Goal: Task Accomplishment & Management: Use online tool/utility

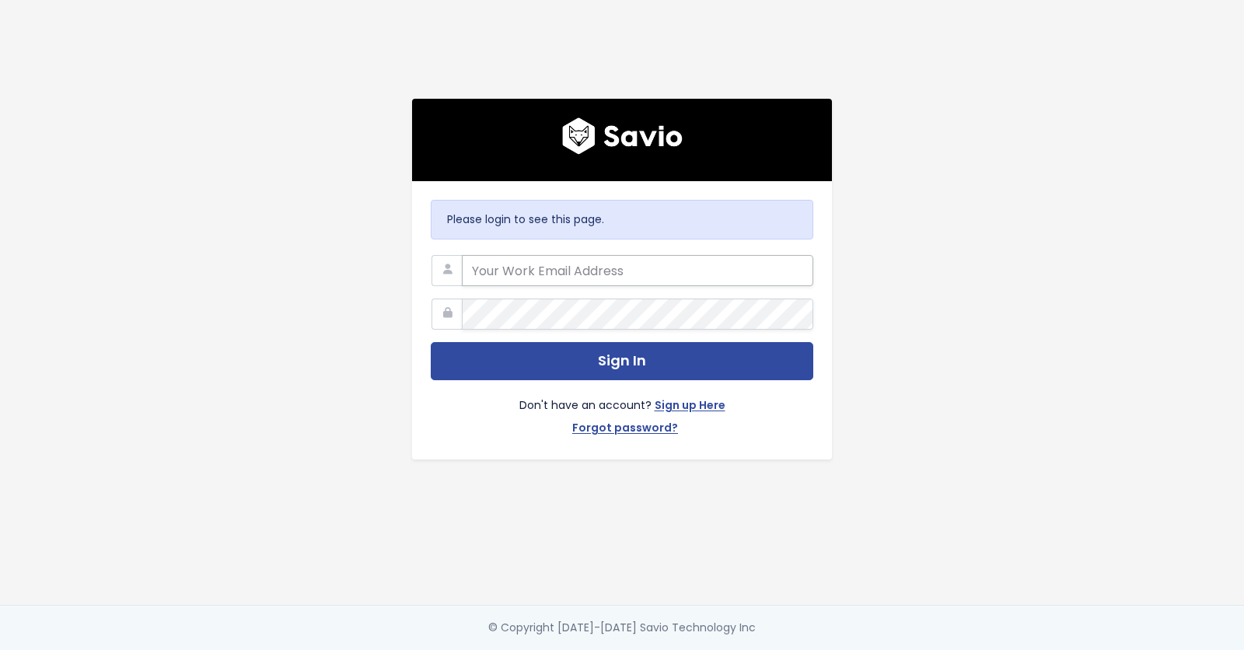
click at [498, 260] on input "email" at bounding box center [637, 270] width 351 height 31
click at [787, 649] on com-1password-button at bounding box center [622, 650] width 1244 height 0
type input "[EMAIL_ADDRESS][DOMAIN_NAME]"
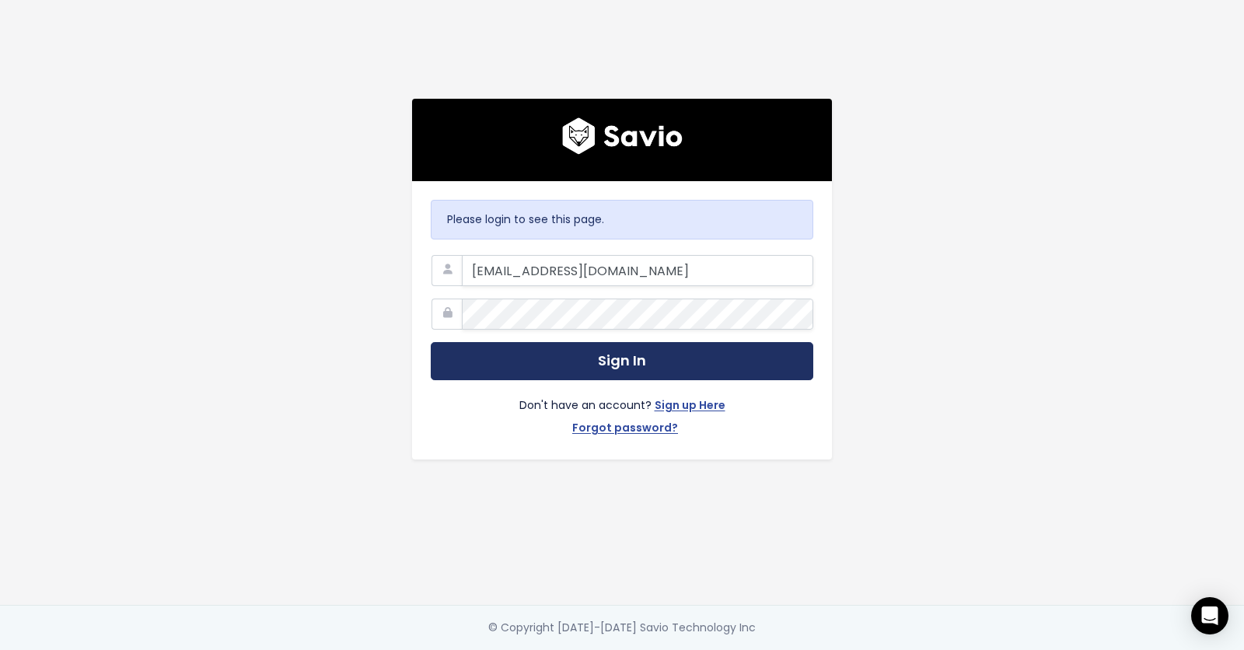
click at [541, 350] on button "Sign In" at bounding box center [622, 361] width 383 height 38
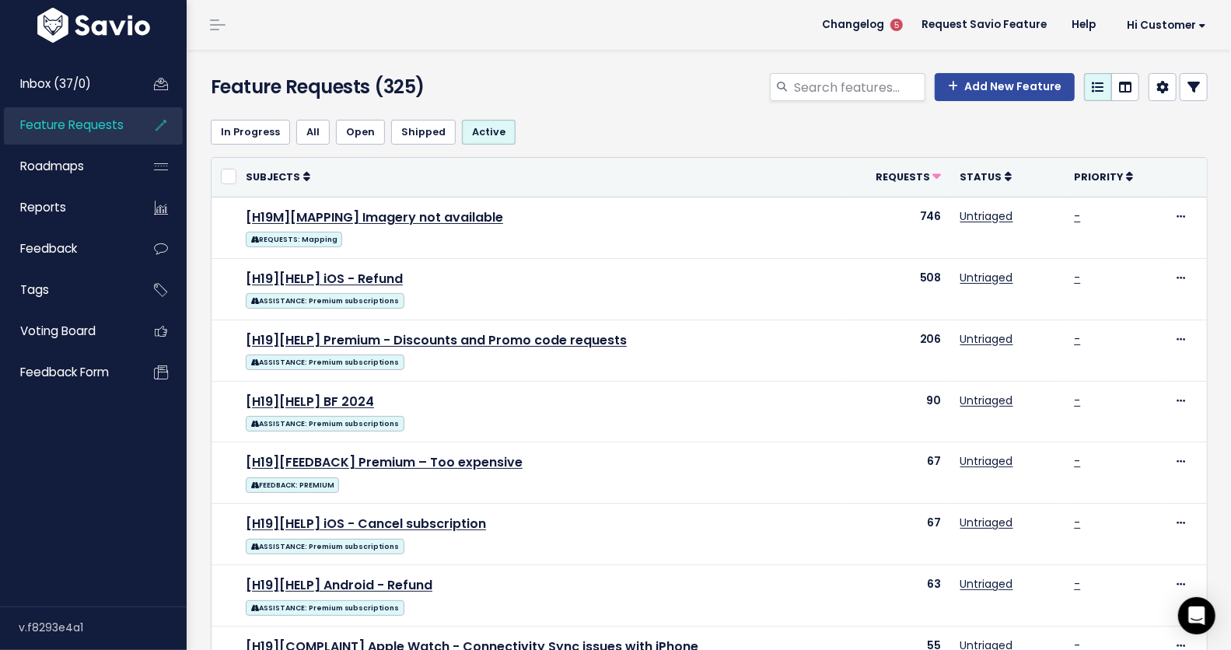
click at [112, 131] on span "Feature Requests" at bounding box center [71, 125] width 103 height 16
click at [1187, 92] on icon at bounding box center [1193, 87] width 12 height 12
select select
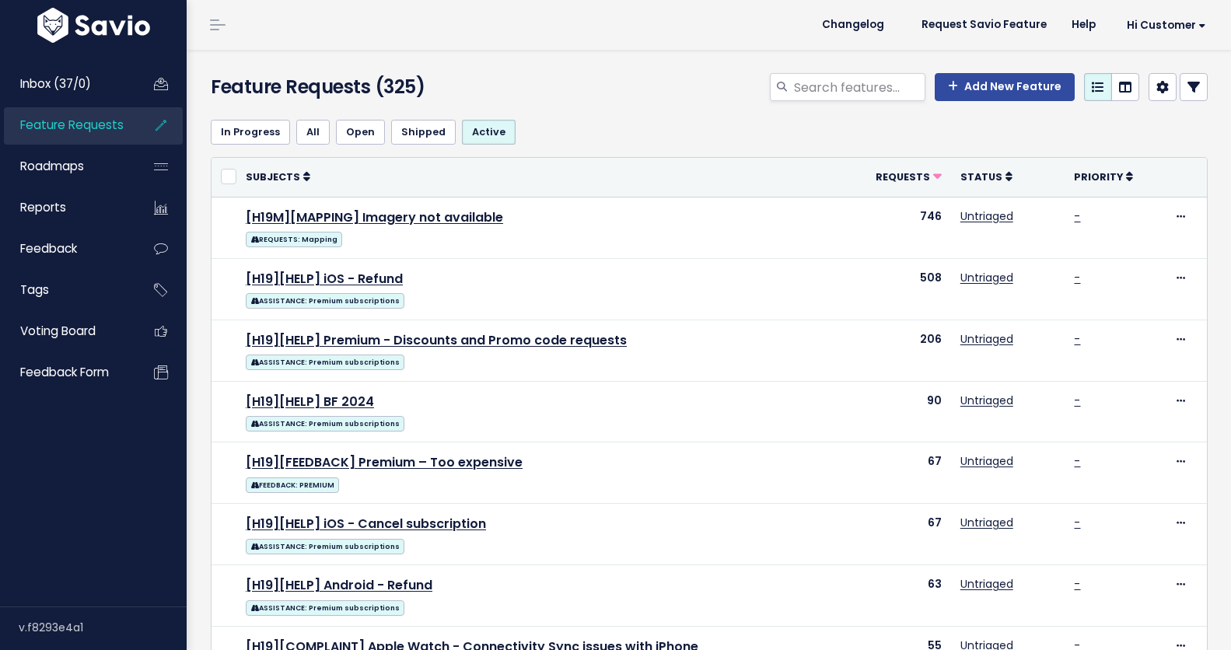
select select
click at [1180, 100] on link at bounding box center [1194, 87] width 28 height 28
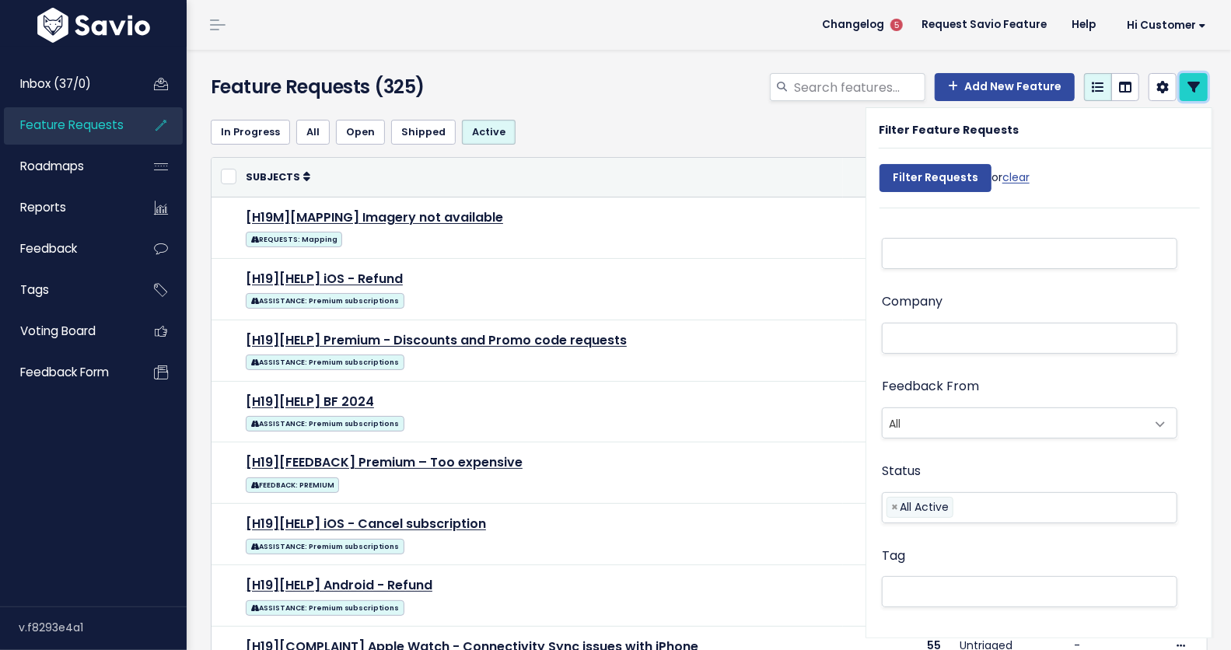
scroll to position [103, 0]
click at [981, 421] on span "All" at bounding box center [1014, 422] width 263 height 30
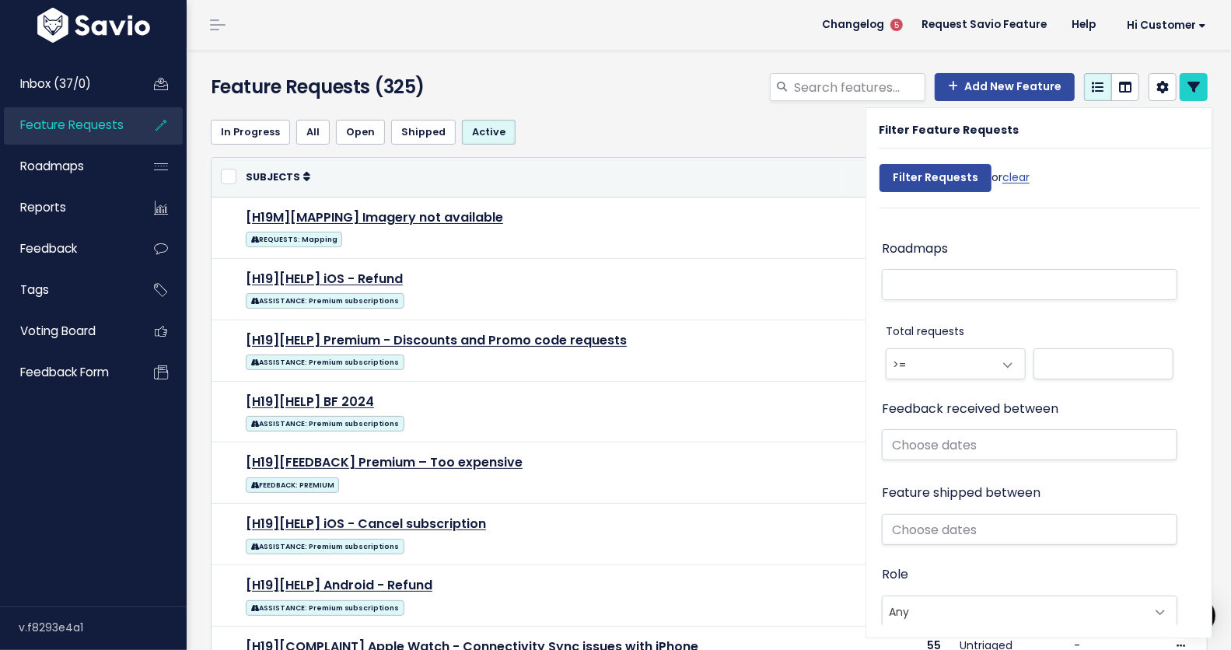
scroll to position [834, 0]
click at [963, 447] on input "text" at bounding box center [1029, 443] width 295 height 31
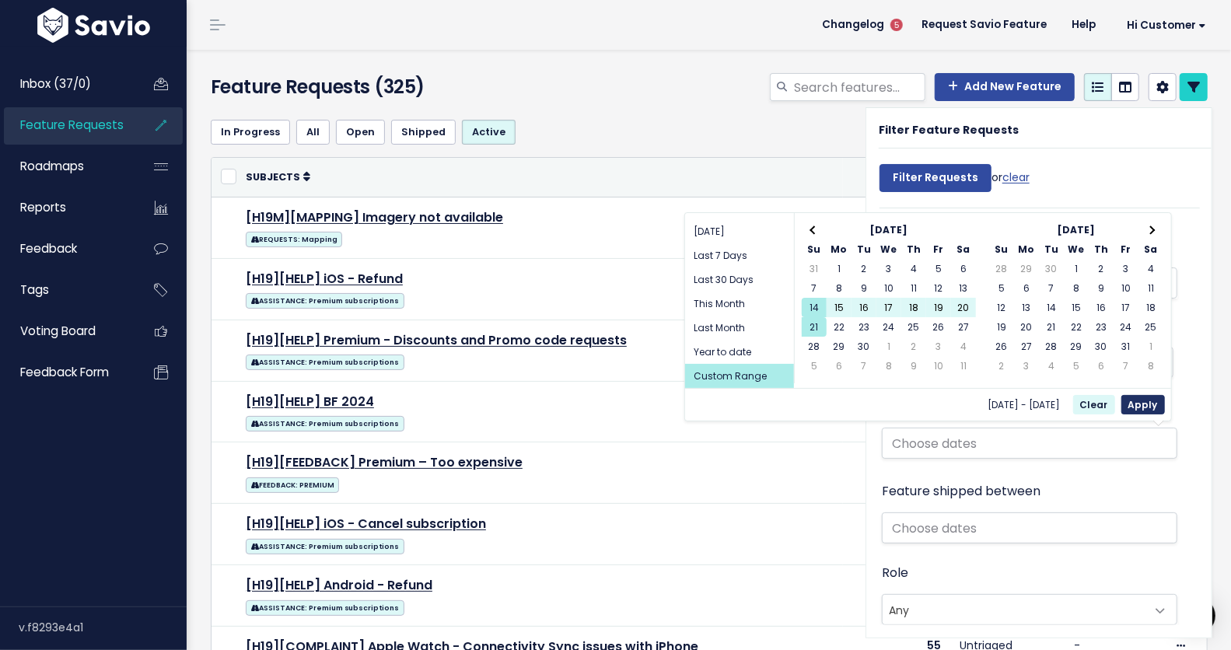
click at [1141, 400] on button "Apply" at bounding box center [1143, 404] width 44 height 19
type input "Sep 14 2025 - Sep 21 2025"
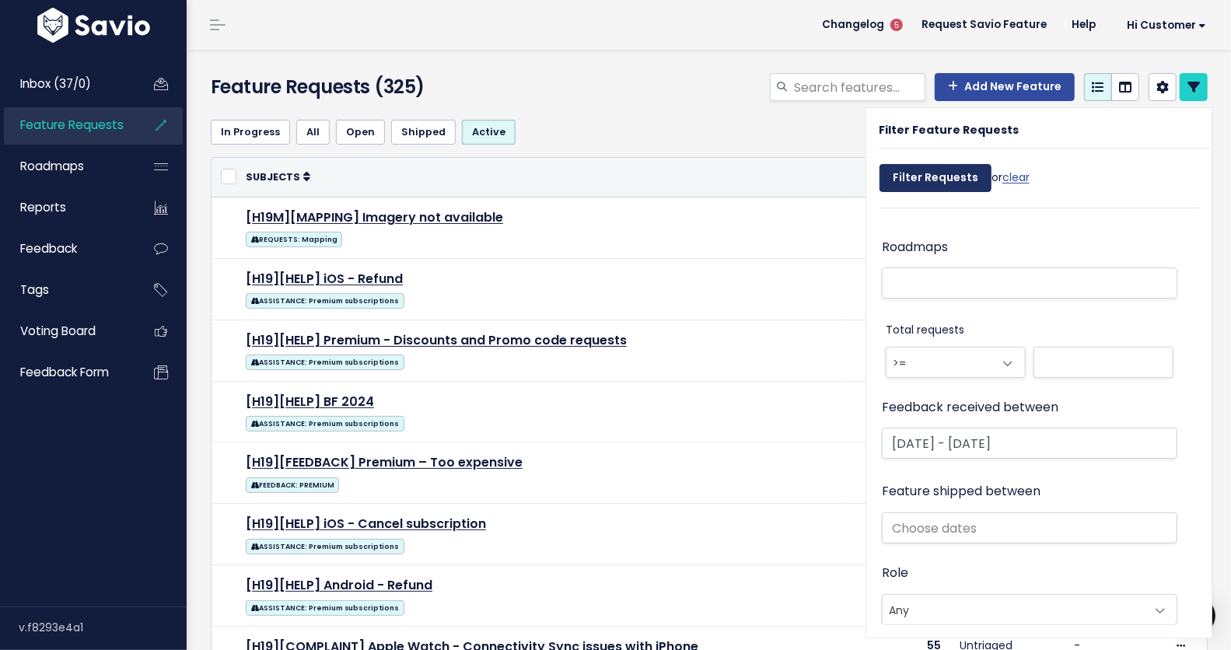
click at [931, 177] on input "Filter Requests" at bounding box center [935, 178] width 112 height 28
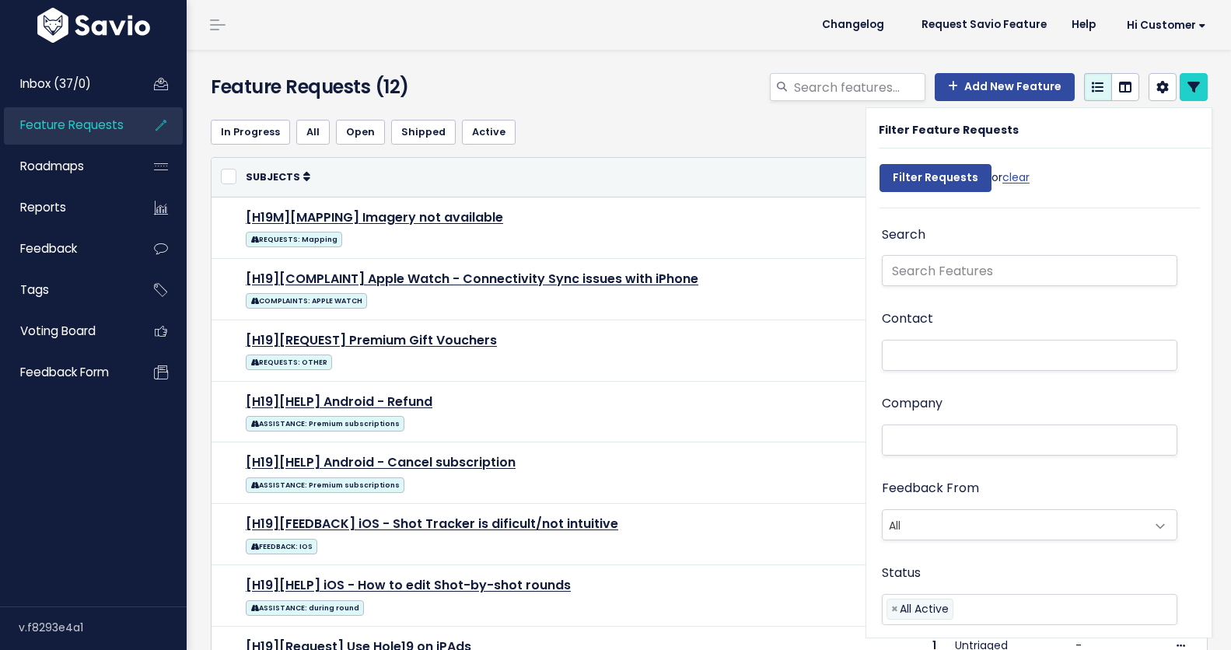
select select
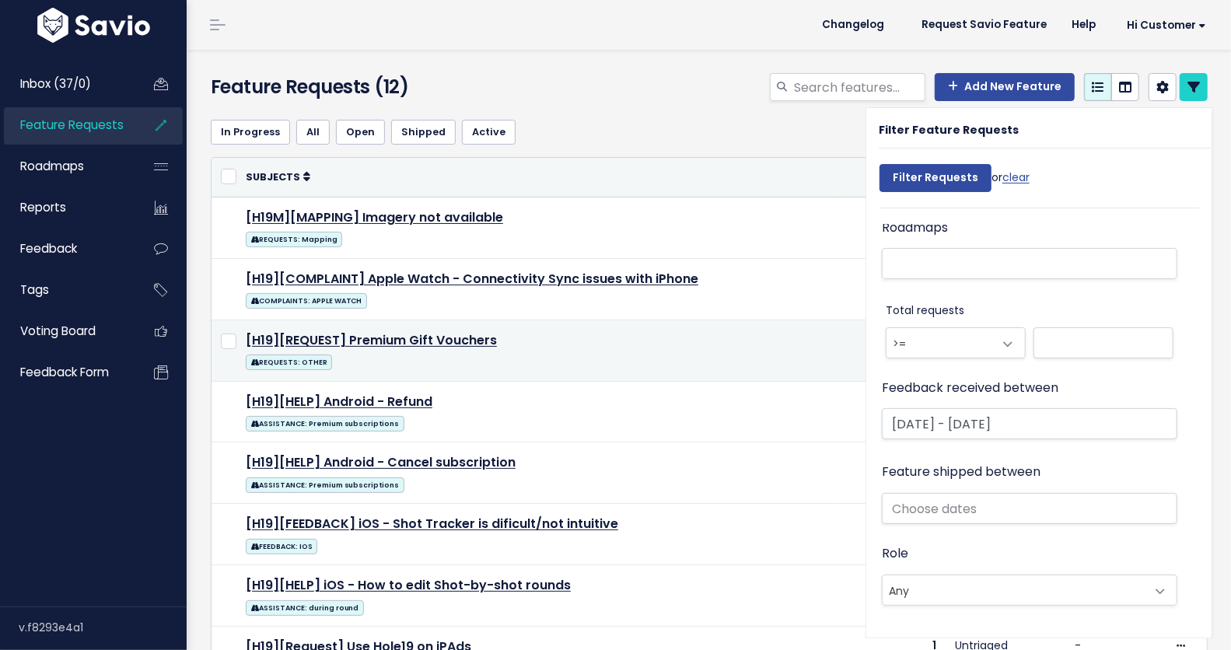
scroll to position [925, 0]
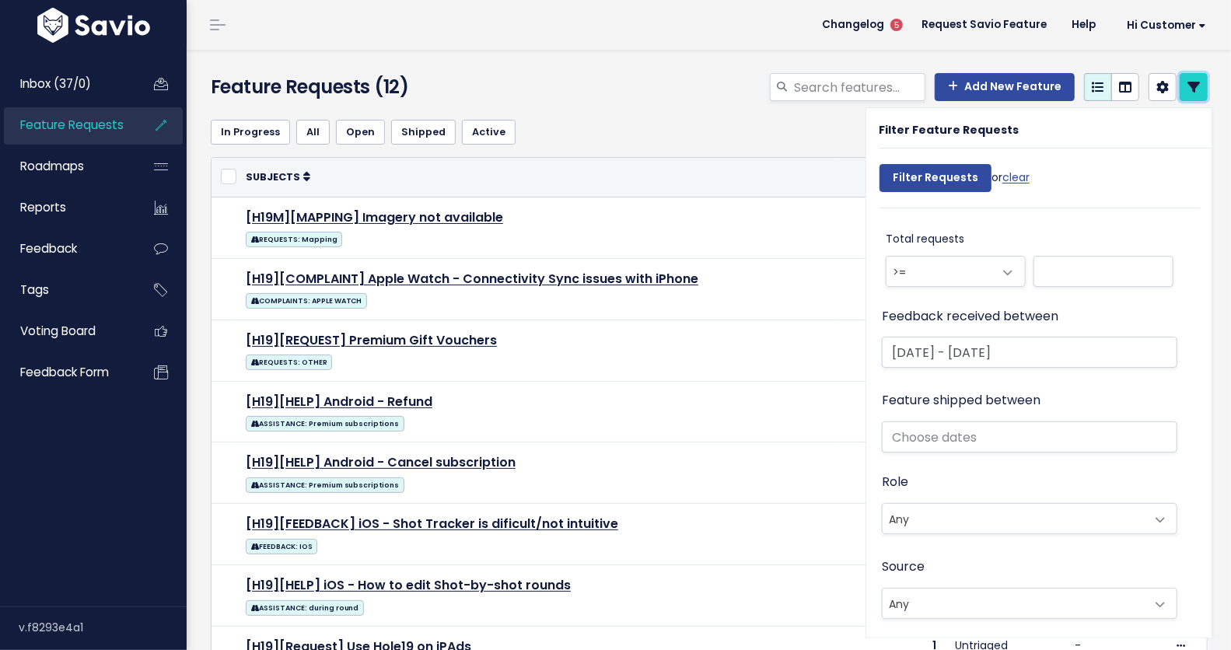
click at [1180, 94] on link at bounding box center [1194, 87] width 28 height 28
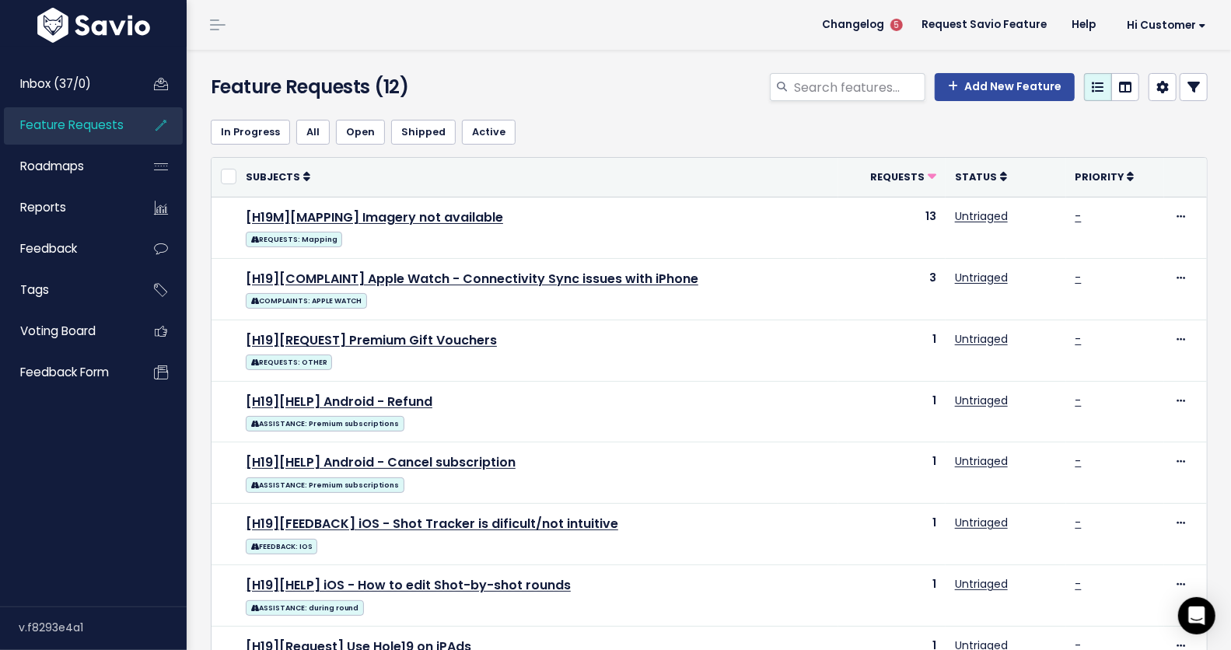
click at [1187, 90] on icon at bounding box center [1193, 87] width 12 height 12
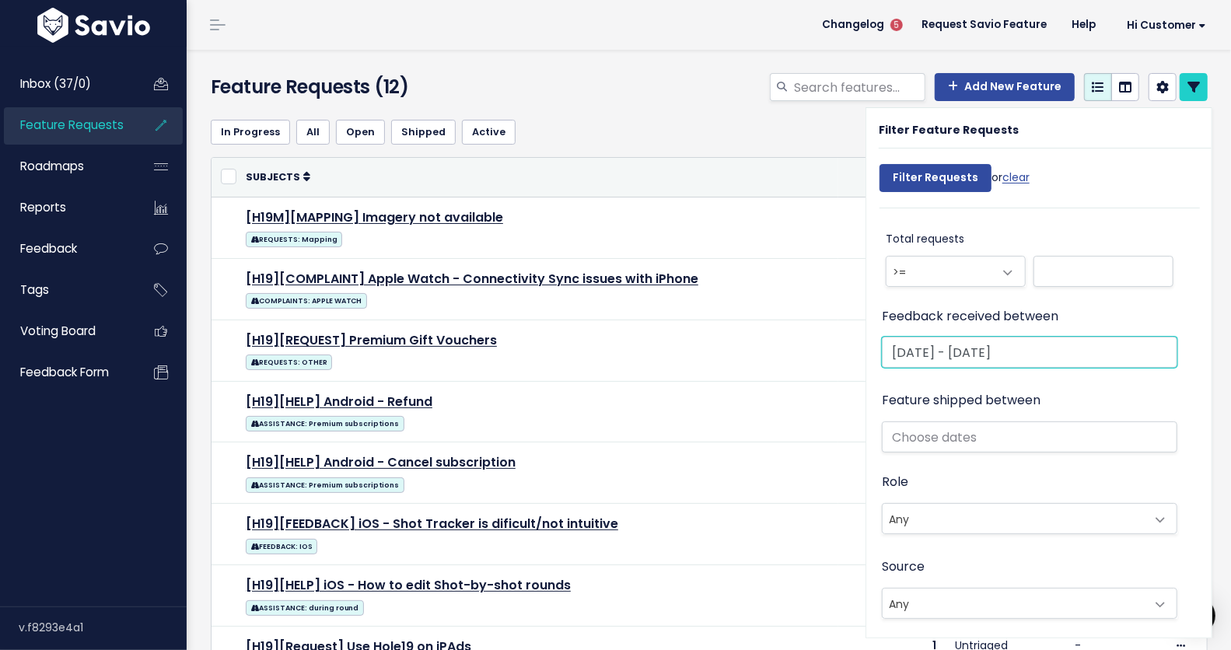
click at [962, 356] on input "[DATE] - [DATE]" at bounding box center [1029, 352] width 295 height 31
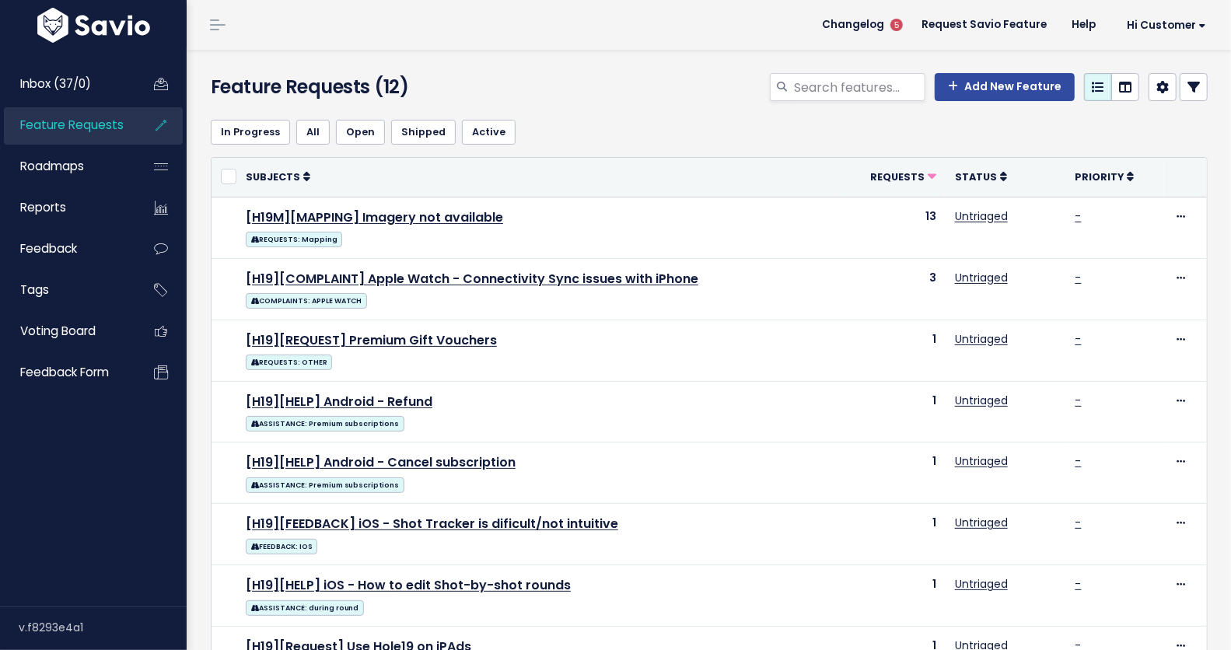
click at [79, 132] on span "Feature Requests" at bounding box center [71, 125] width 103 height 16
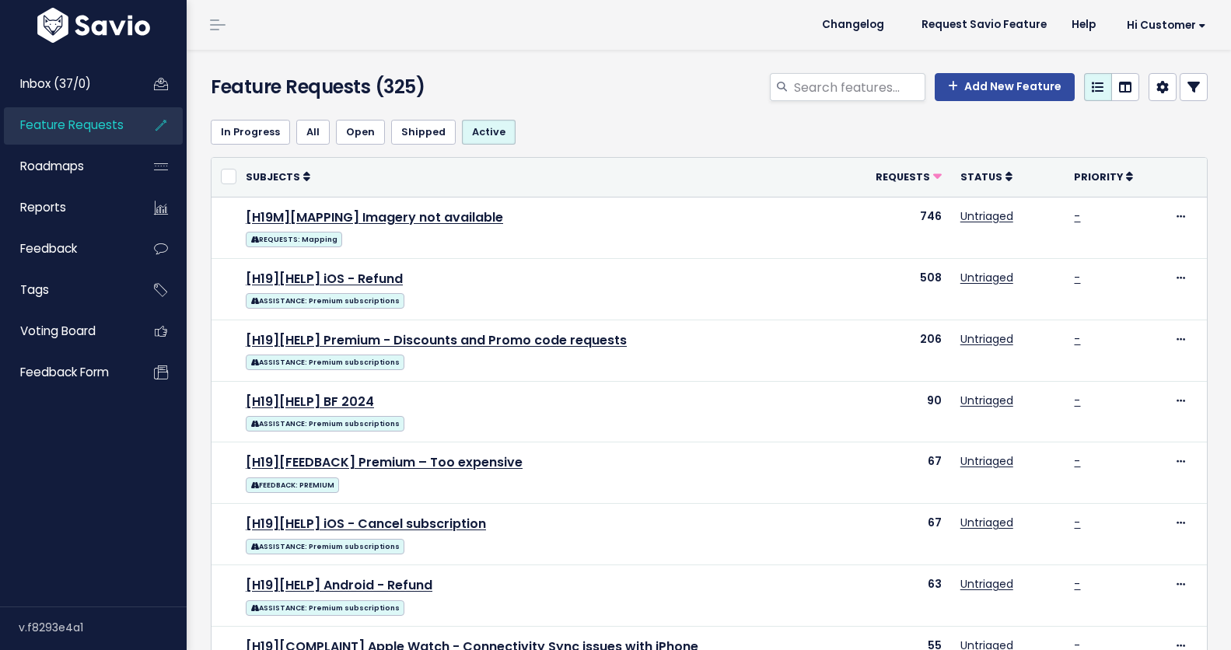
select select
click at [1191, 89] on link at bounding box center [1194, 87] width 28 height 28
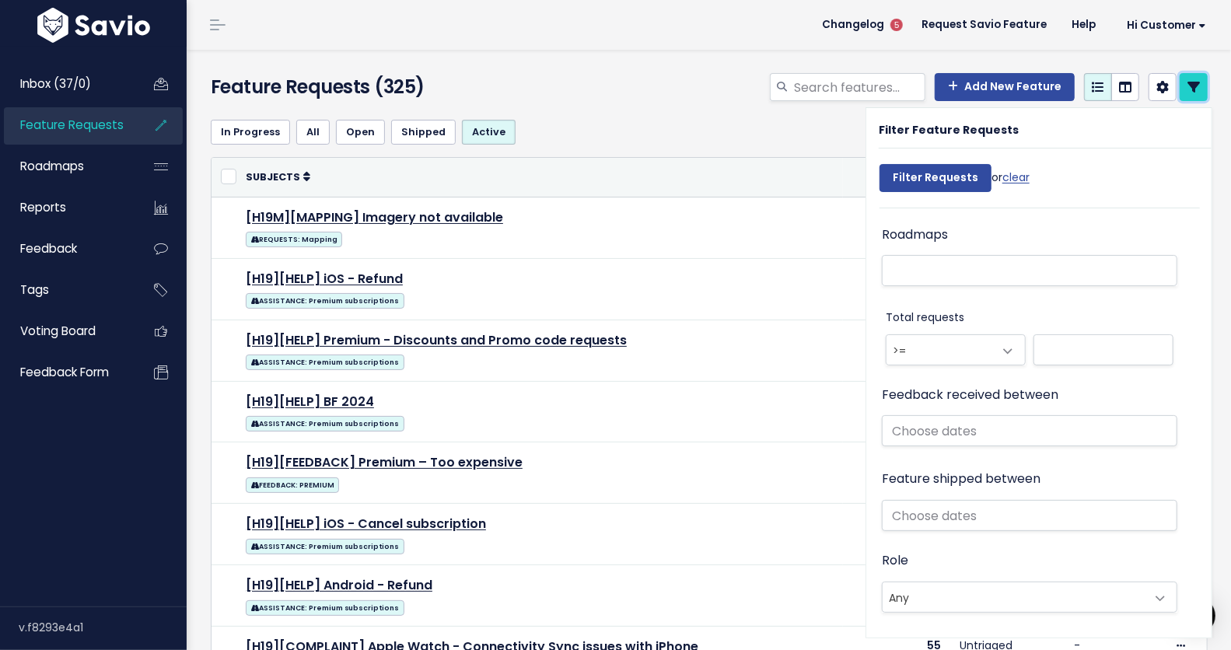
scroll to position [863, 0]
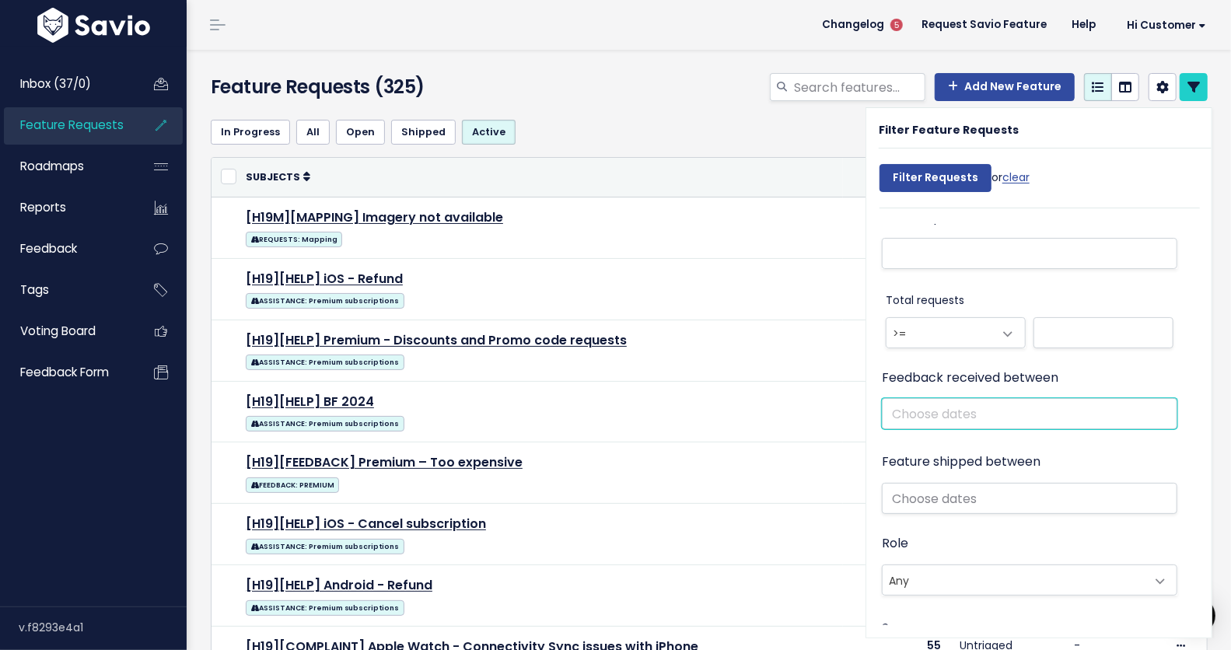
click at [927, 413] on input "text" at bounding box center [1029, 413] width 295 height 31
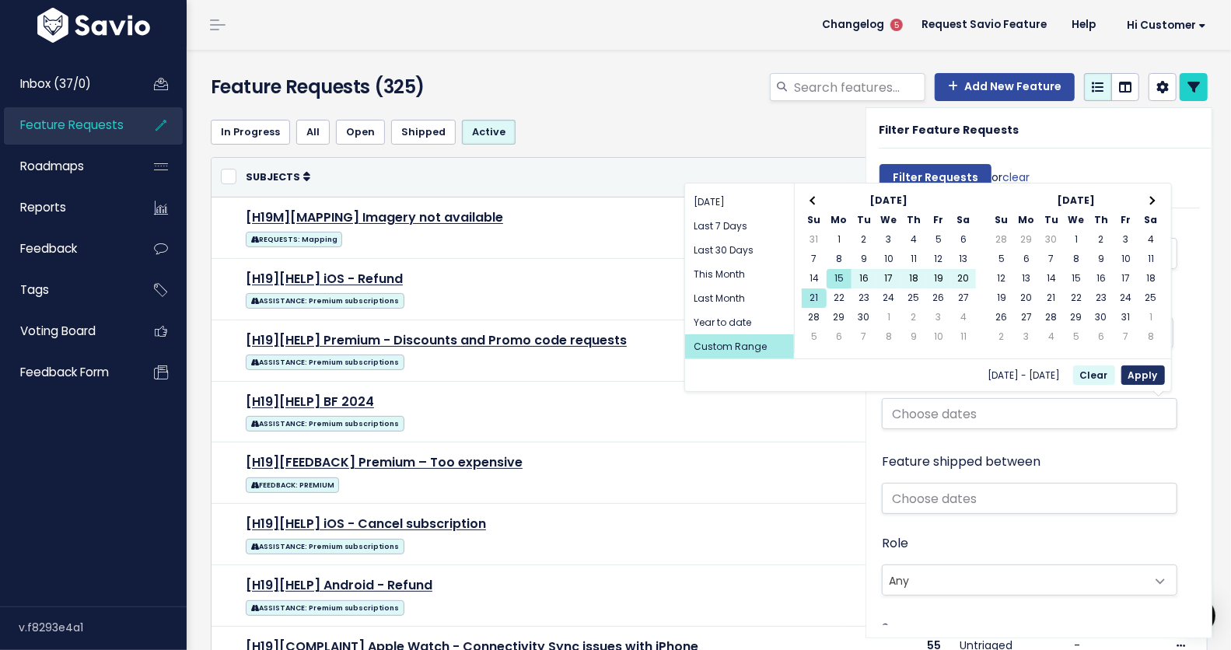
click at [1151, 376] on button "Apply" at bounding box center [1143, 374] width 44 height 19
type input "[DATE] - [DATE]"
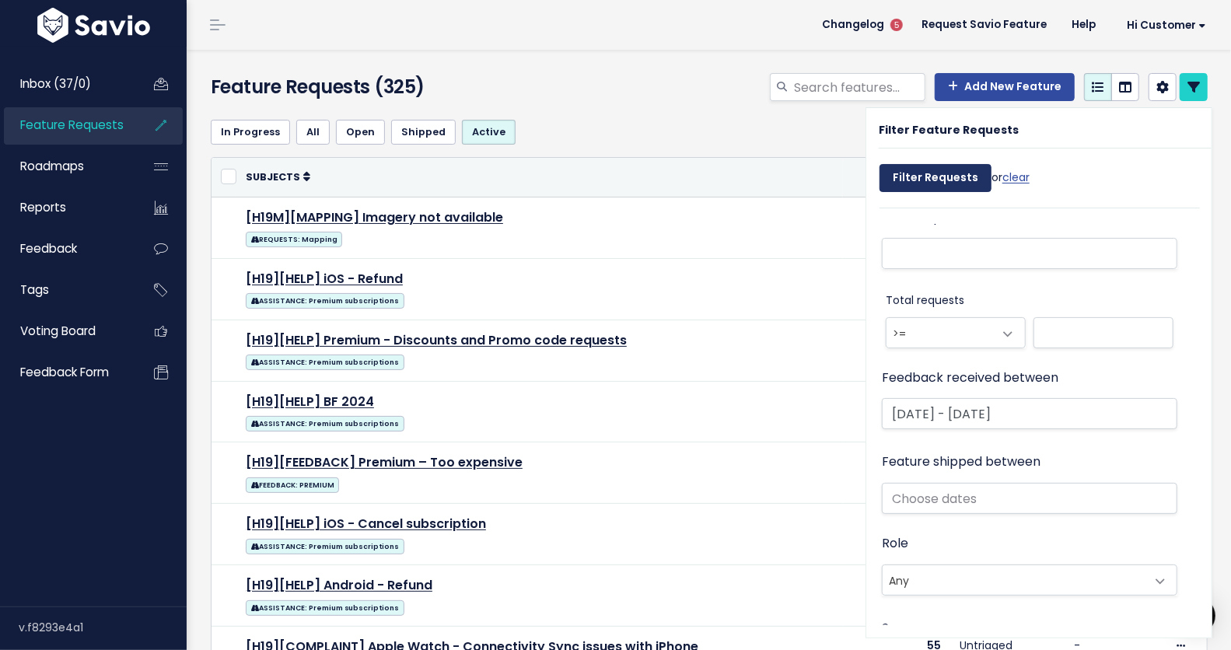
click at [952, 177] on input "Filter Requests" at bounding box center [935, 178] width 112 height 28
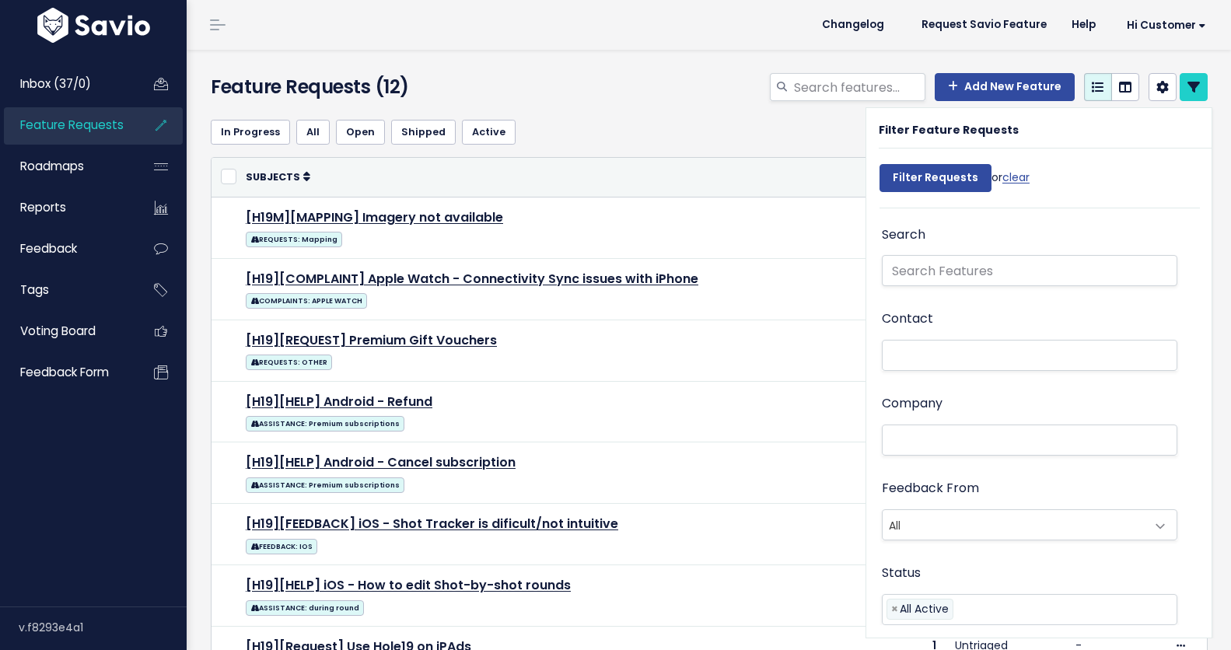
select select
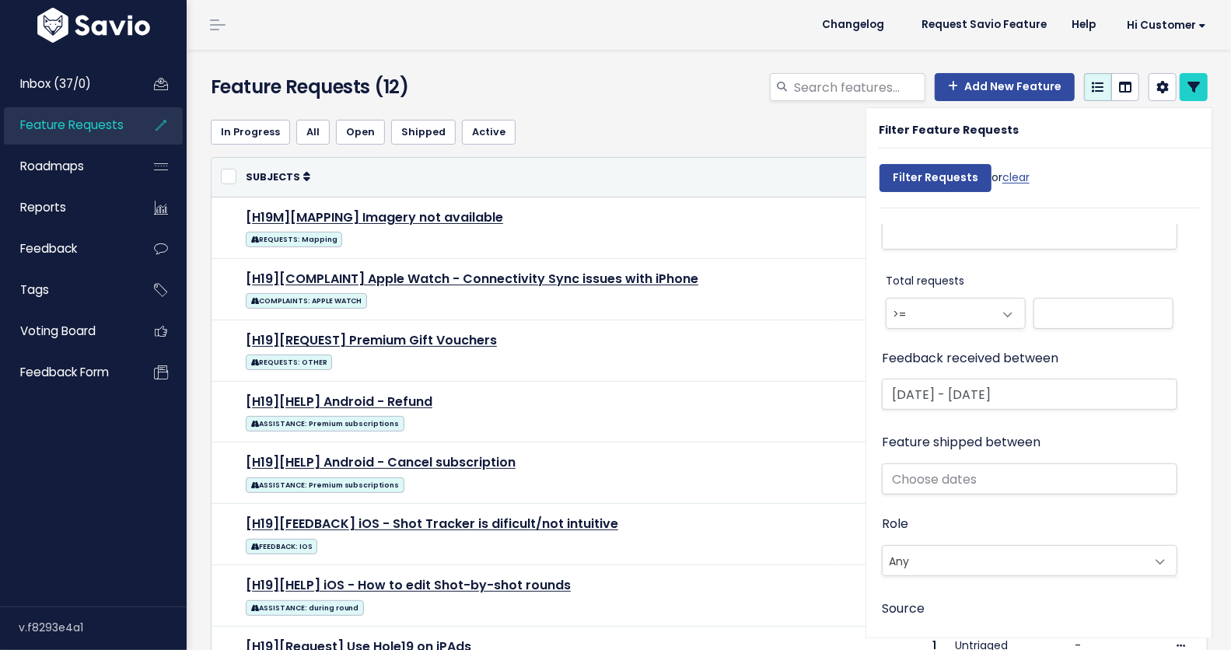
scroll to position [953, 0]
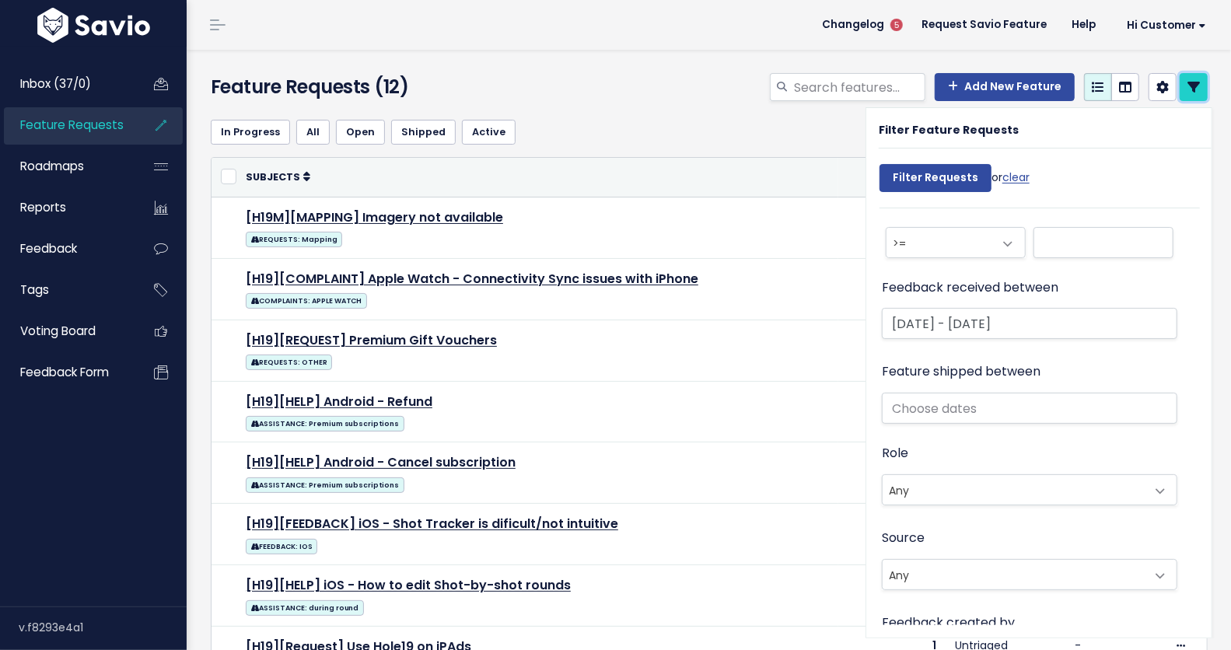
click at [1191, 84] on link at bounding box center [1194, 87] width 28 height 28
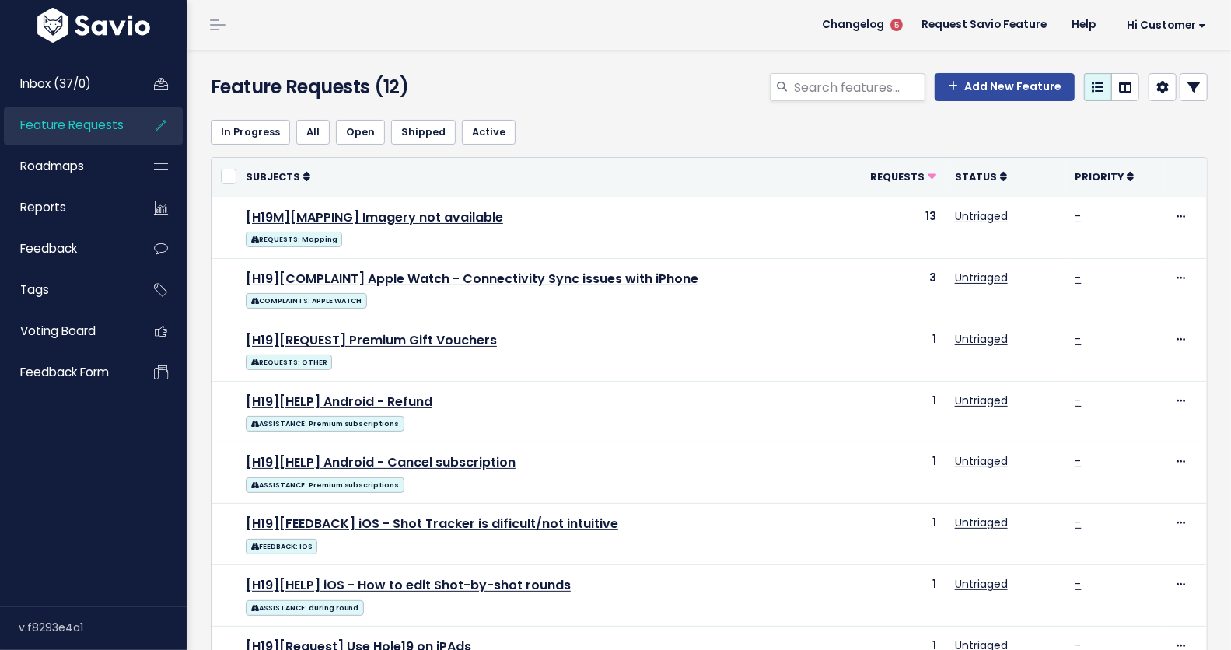
click at [1191, 84] on link at bounding box center [1194, 87] width 28 height 28
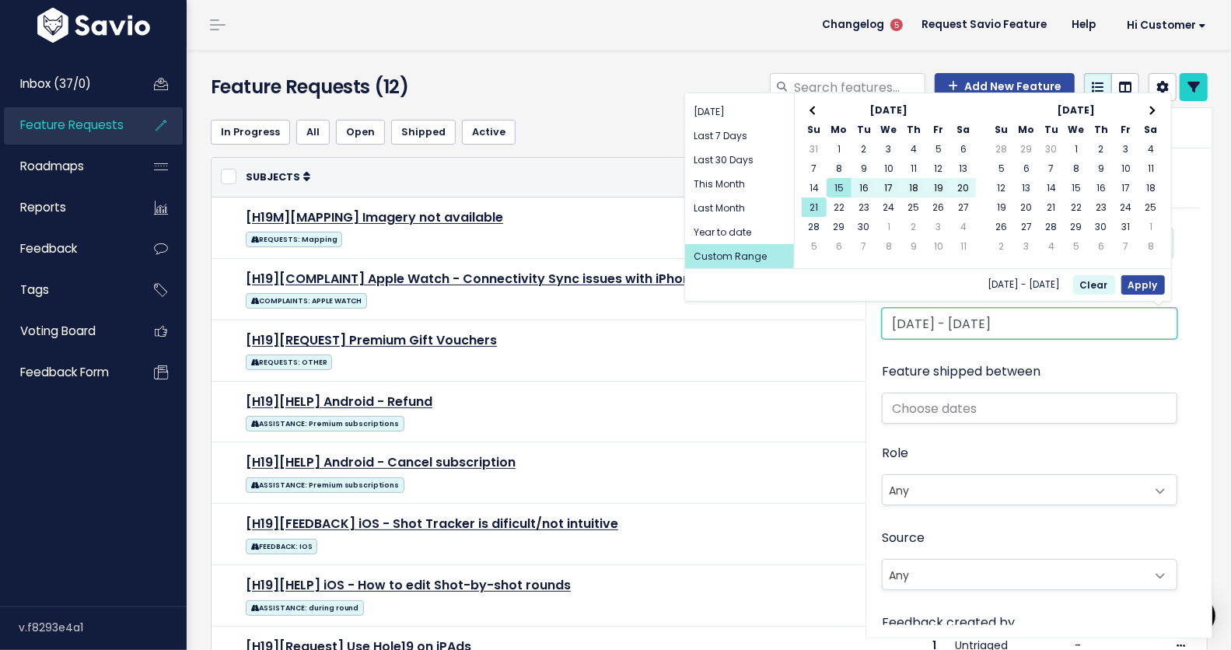
click at [946, 313] on input "Sep 15 2025 - Sep 21 2025" at bounding box center [1029, 323] width 295 height 31
click at [1154, 284] on button "Apply" at bounding box center [1143, 284] width 44 height 19
type input "[DATE] - [DATE]"
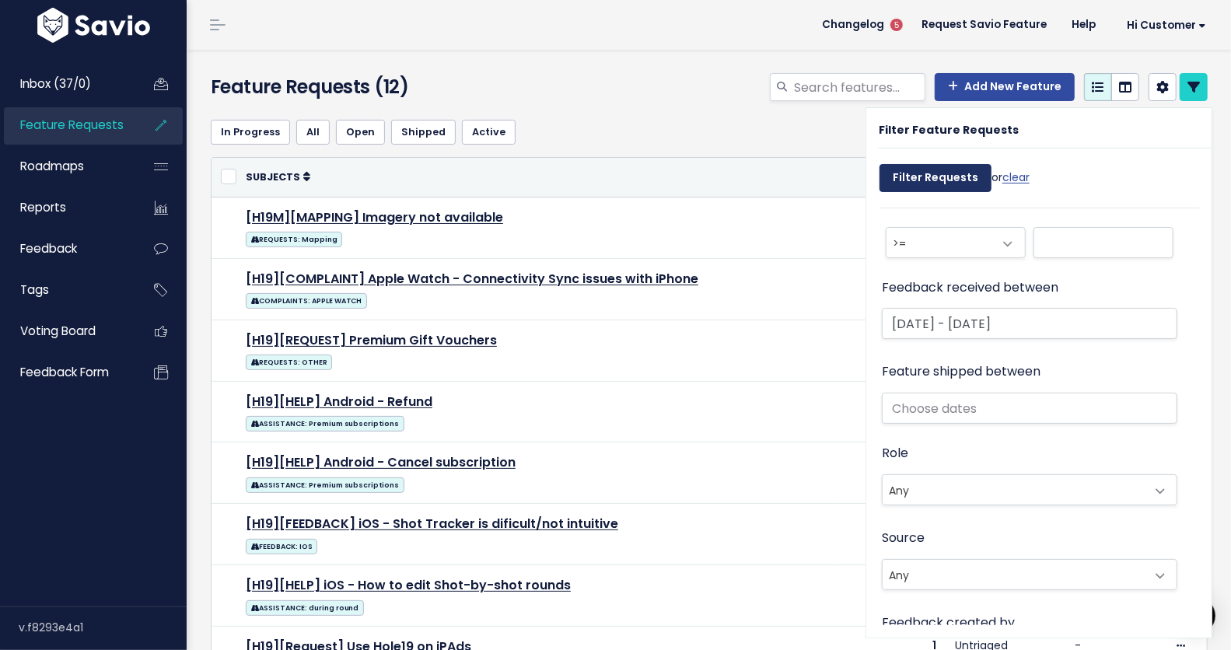
click at [908, 174] on input "Filter Requests" at bounding box center [935, 178] width 112 height 28
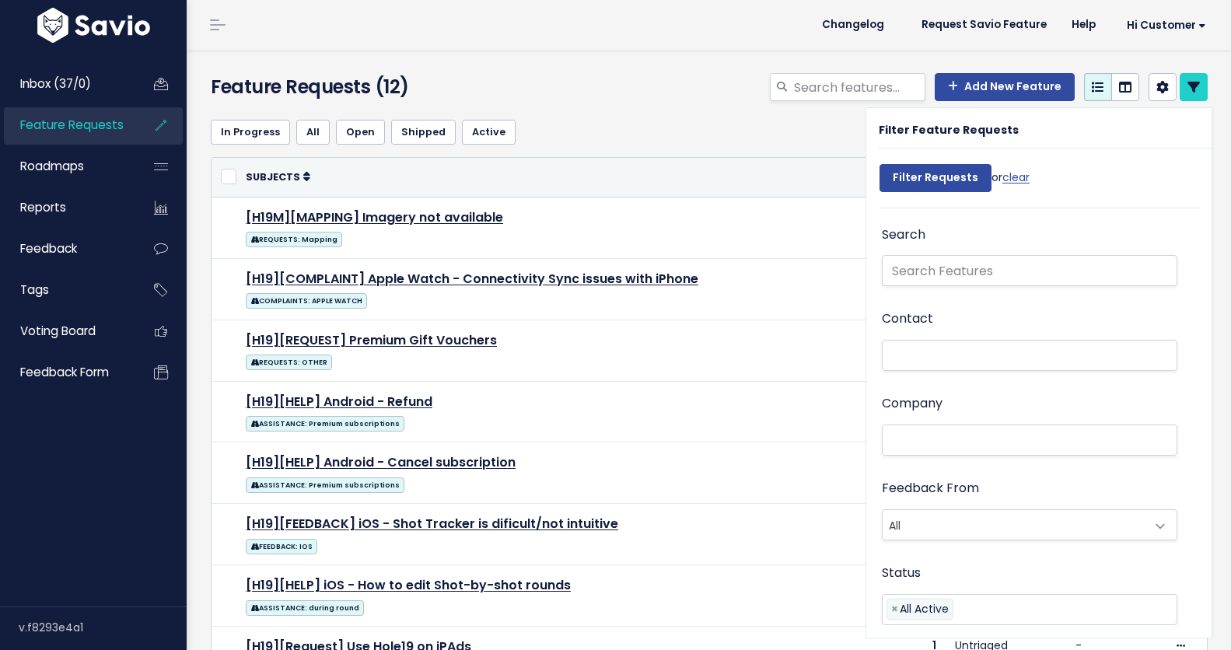
select select
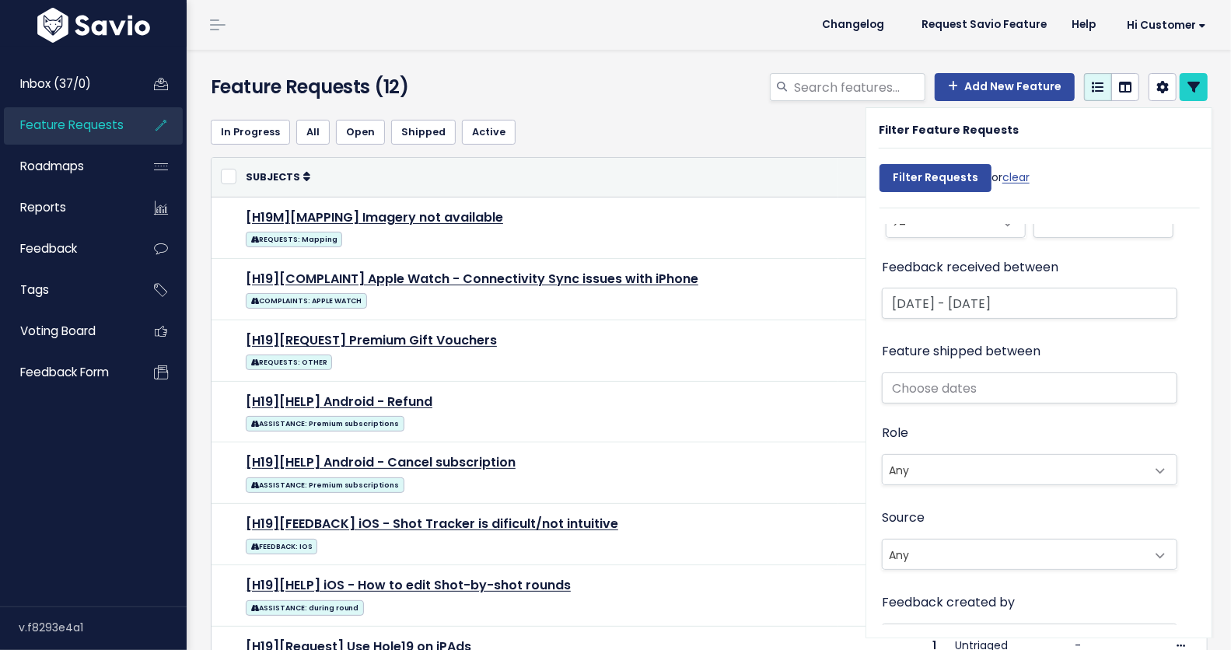
scroll to position [1024, 0]
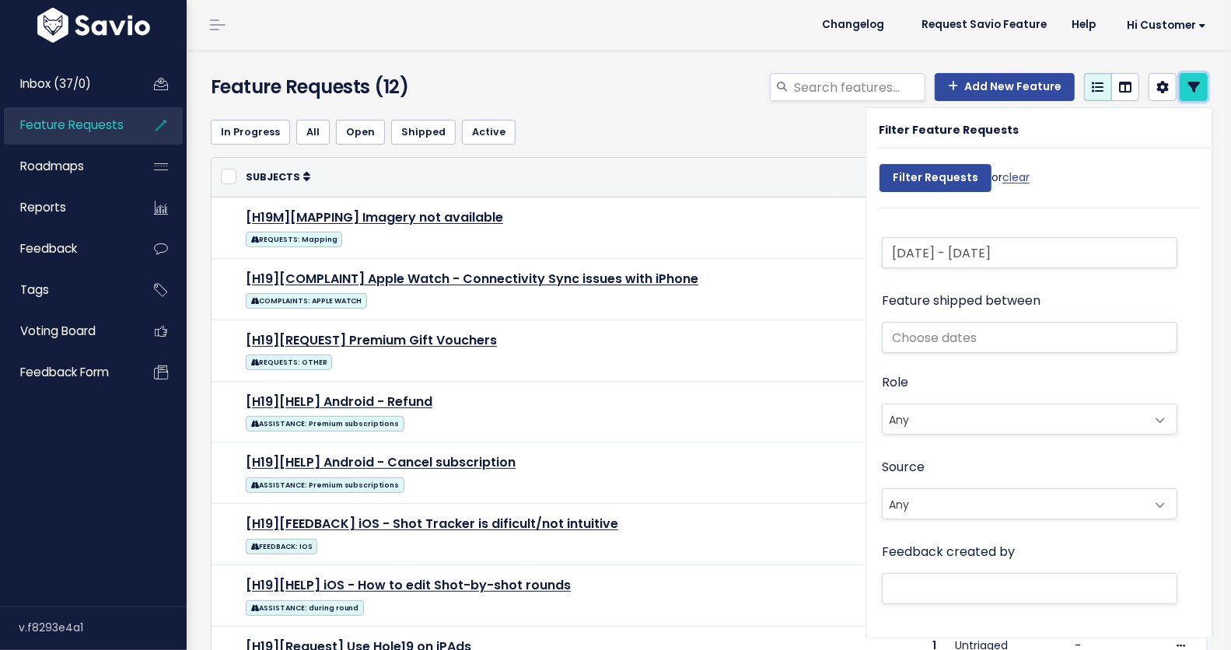
click at [1194, 82] on link at bounding box center [1194, 87] width 28 height 28
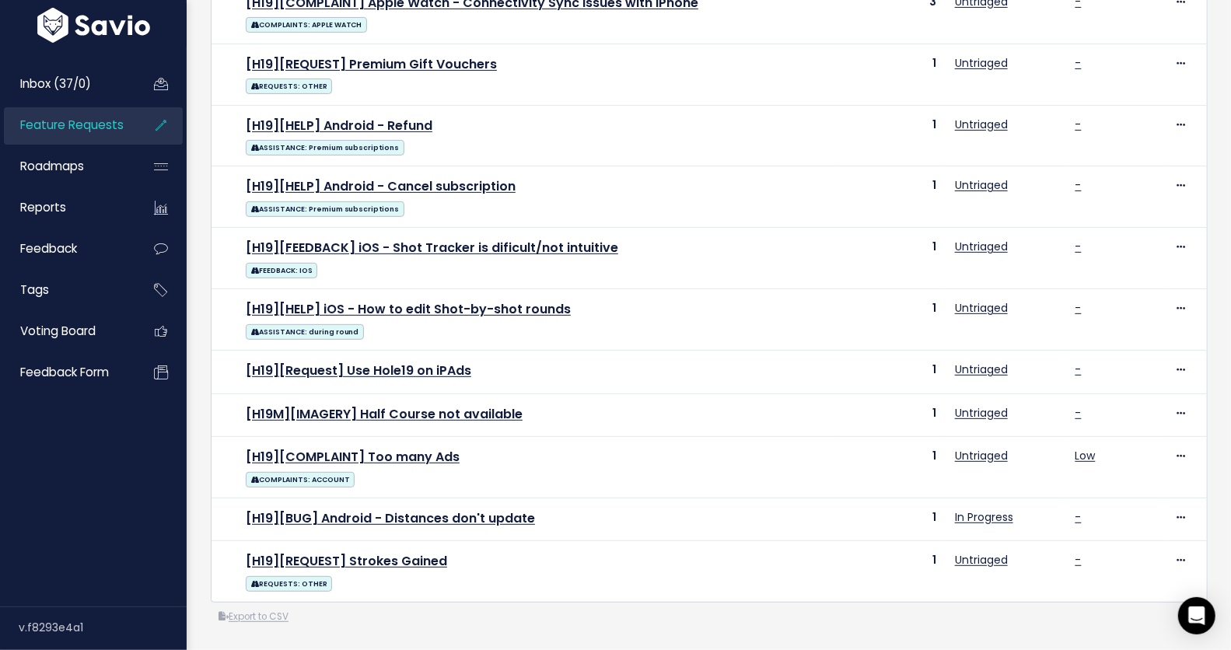
scroll to position [295, 0]
